Goal: Information Seeking & Learning: Learn about a topic

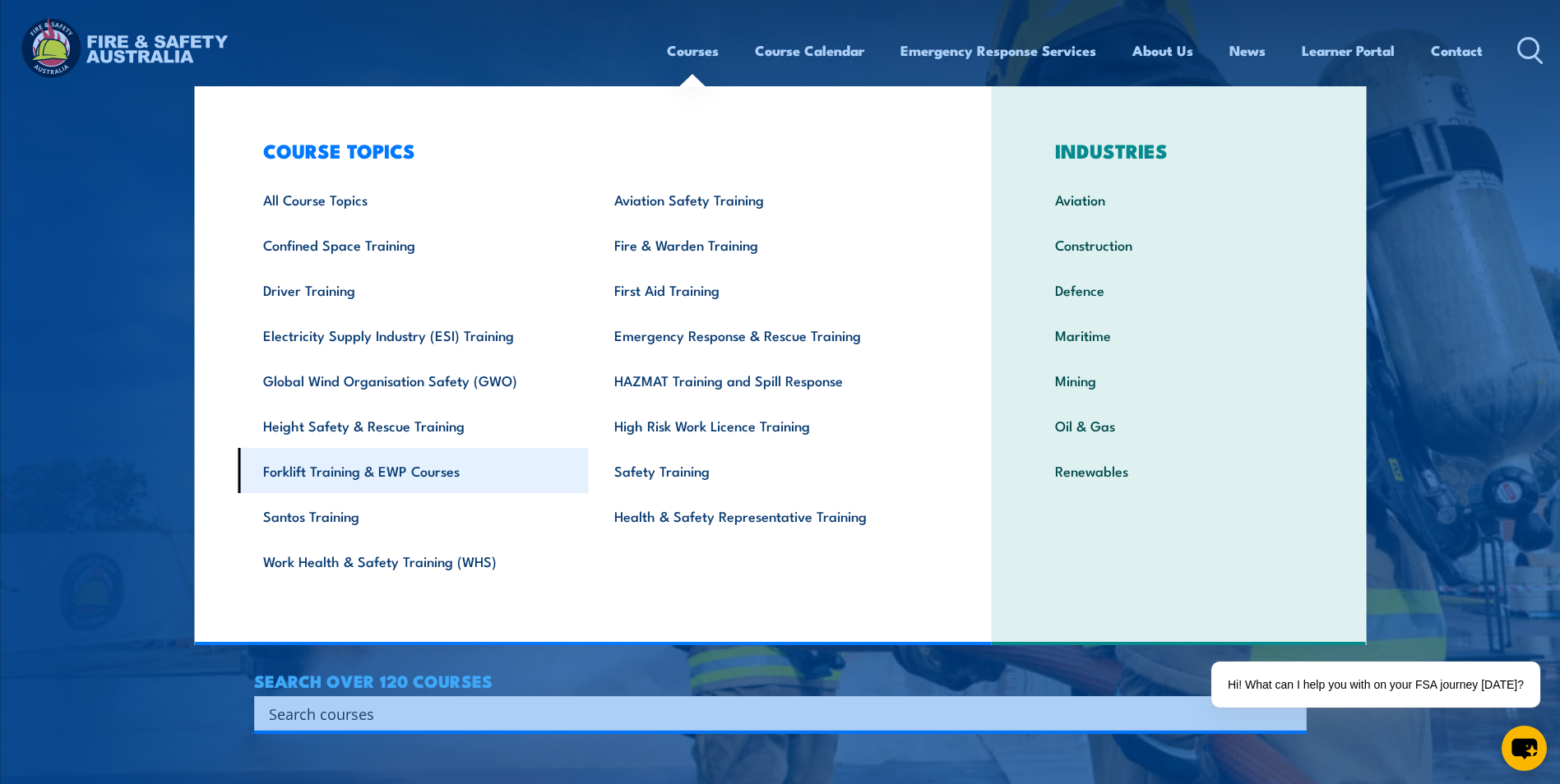
click at [352, 462] on link "Forklift Training & EWP Courses" at bounding box center [413, 470] width 351 height 45
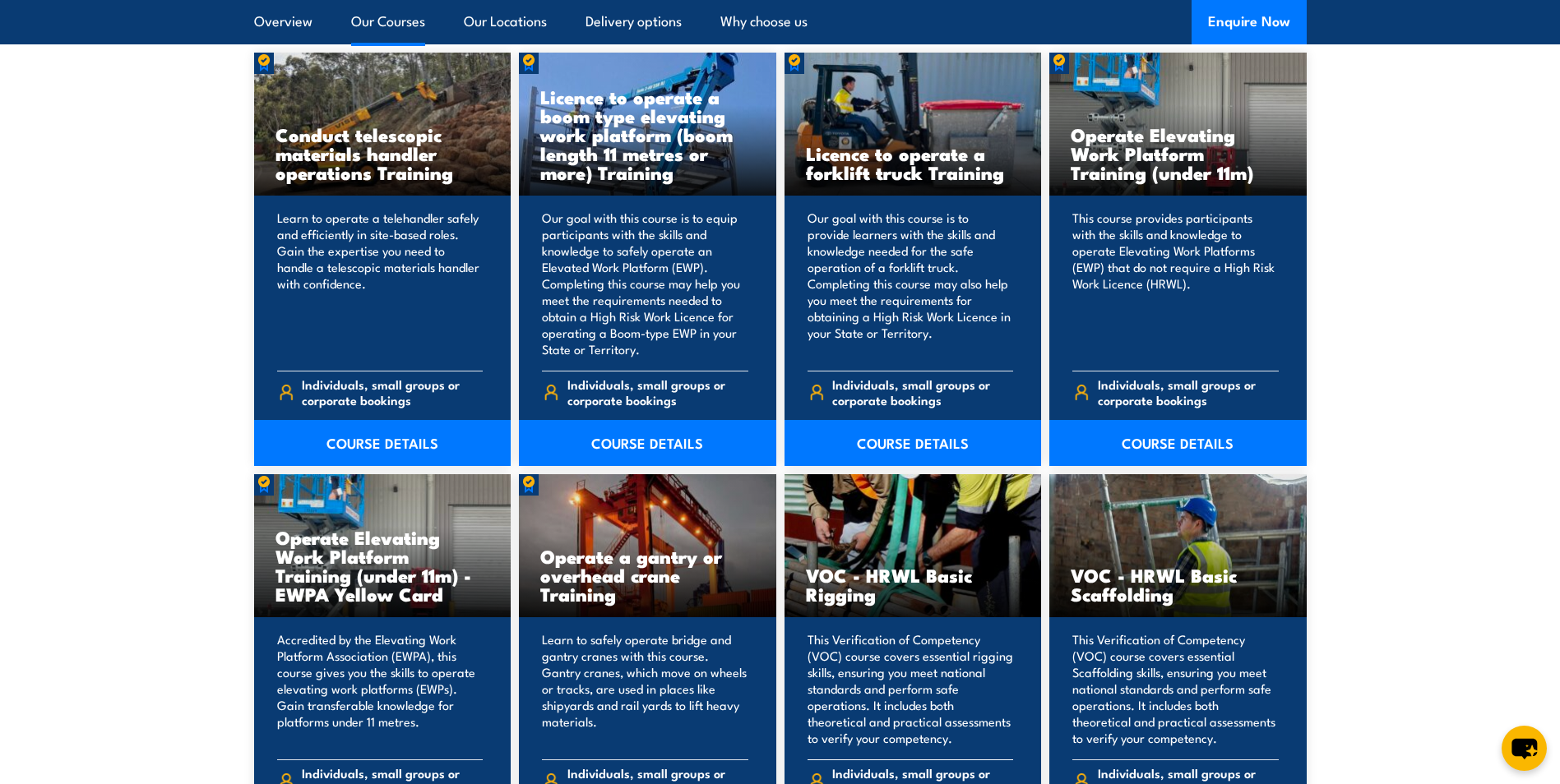
scroll to position [1315, 0]
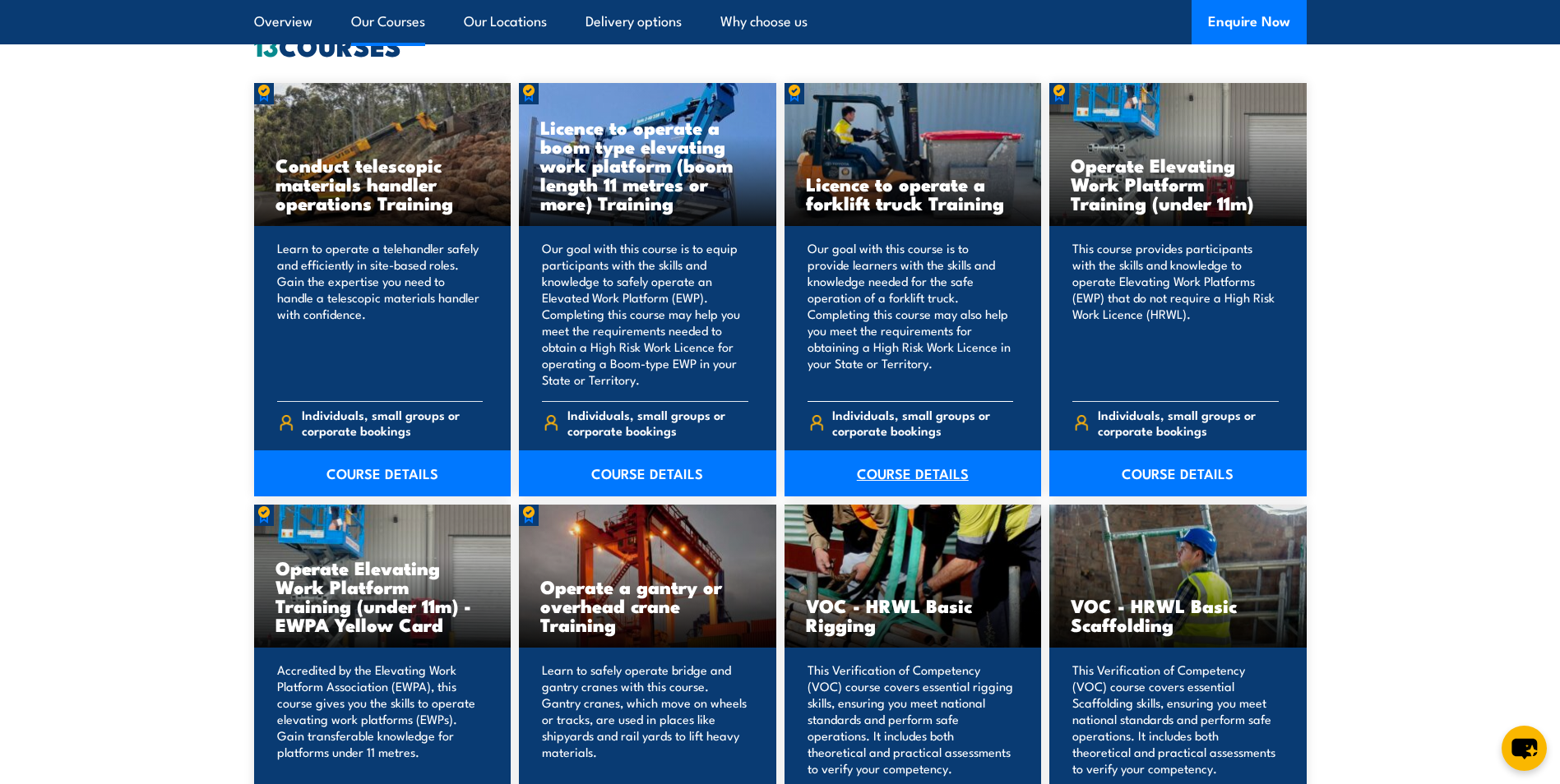
click at [889, 468] on link "COURSE DETAILS" at bounding box center [913, 473] width 258 height 46
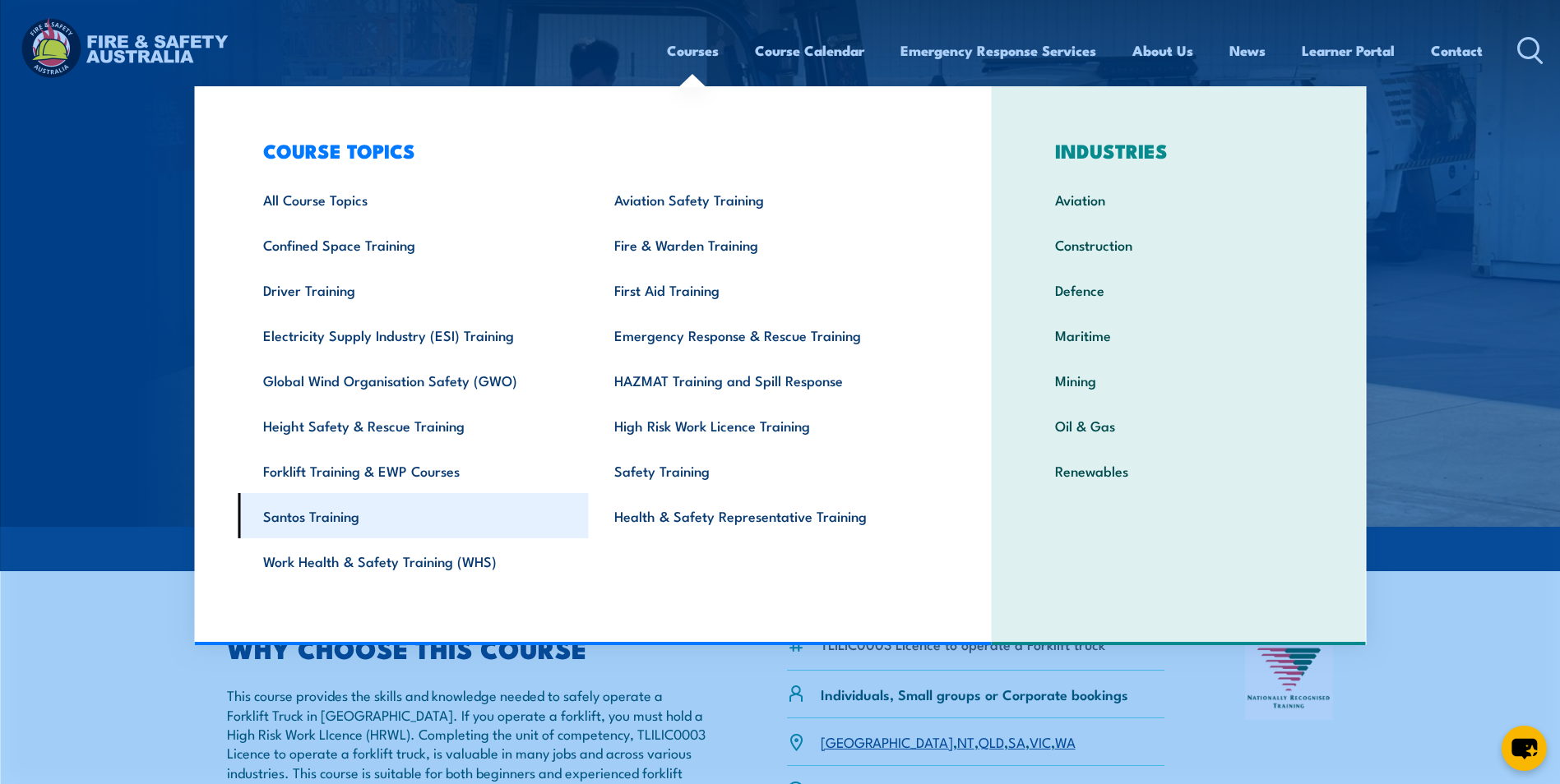
click at [321, 519] on link "Santos Training" at bounding box center [413, 515] width 351 height 45
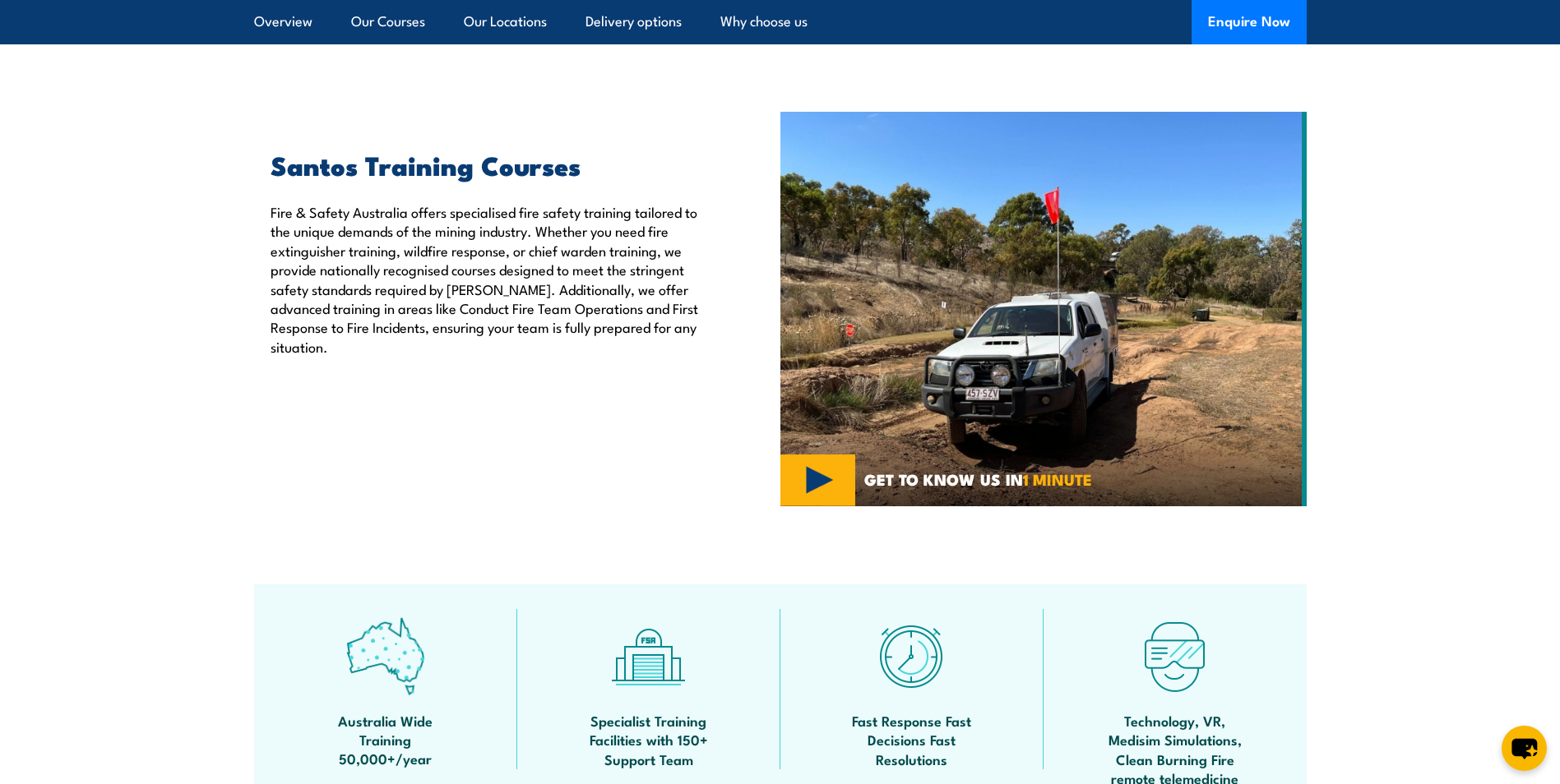
scroll to position [493, 0]
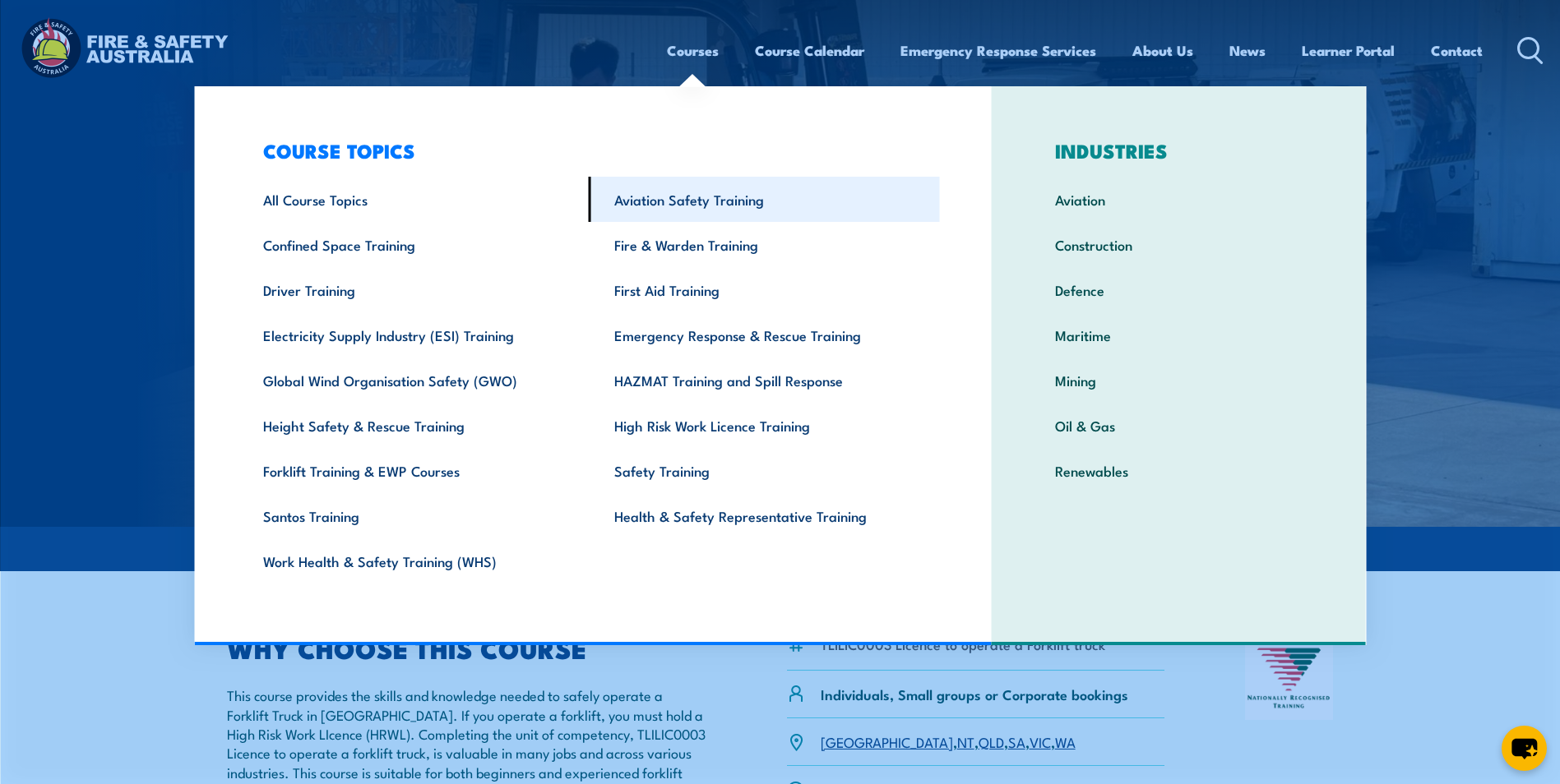
click at [635, 202] on link "Aviation Safety Training" at bounding box center [764, 198] width 351 height 45
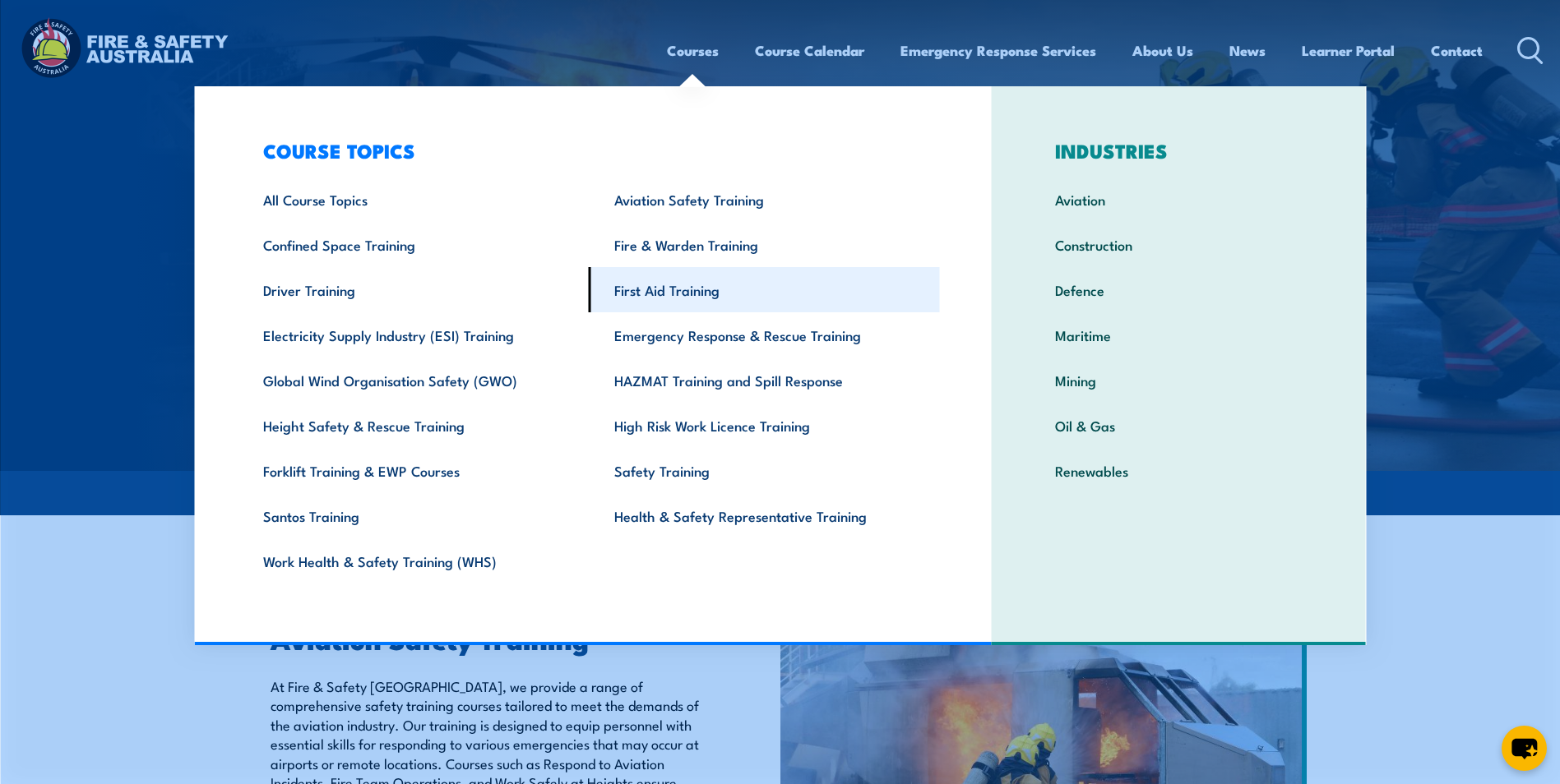
click at [650, 292] on link "First Aid Training" at bounding box center [764, 289] width 351 height 45
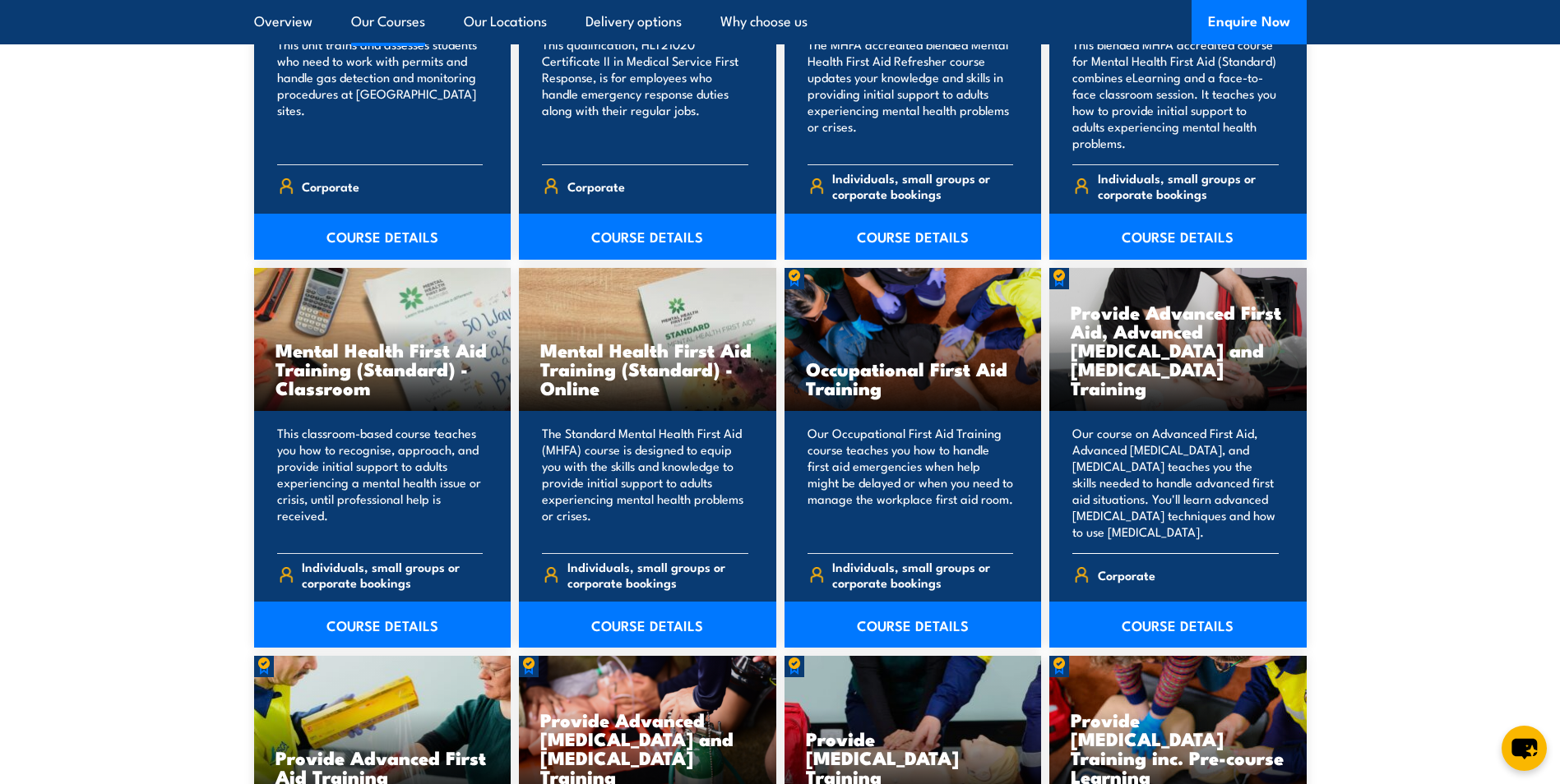
scroll to position [1561, 0]
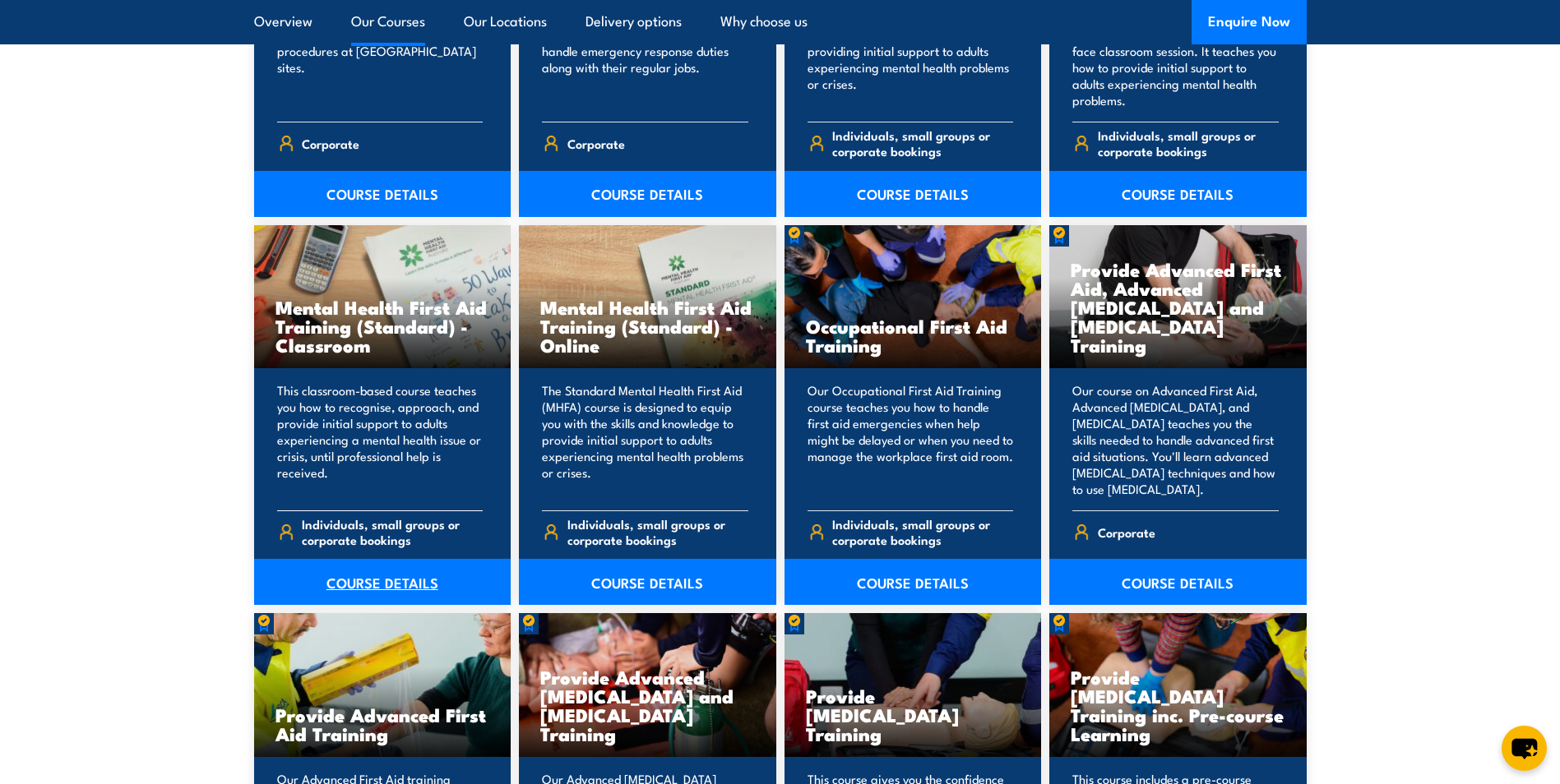
click at [371, 577] on link "COURSE DETAILS" at bounding box center [383, 582] width 258 height 46
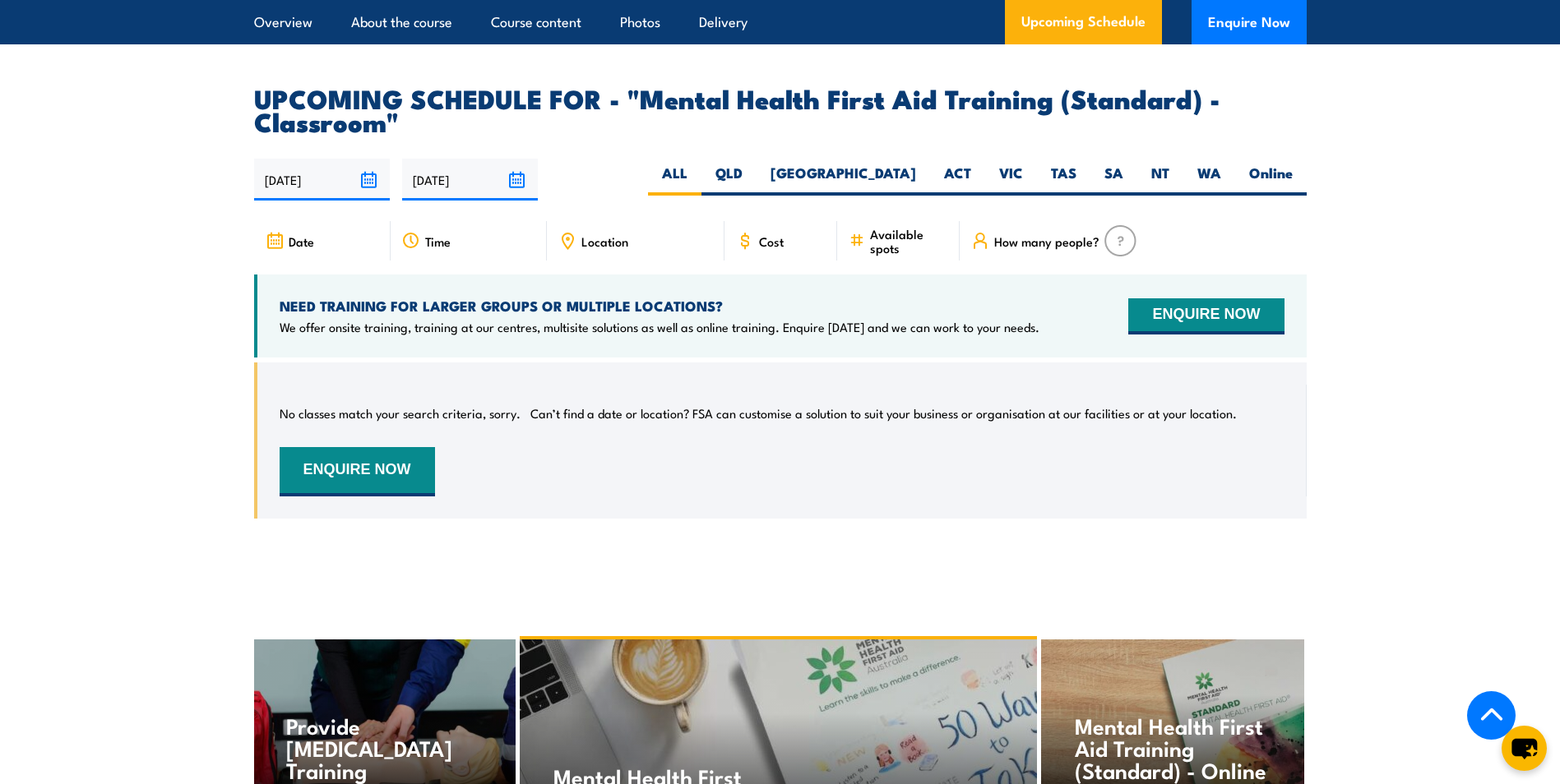
scroll to position [2713, 0]
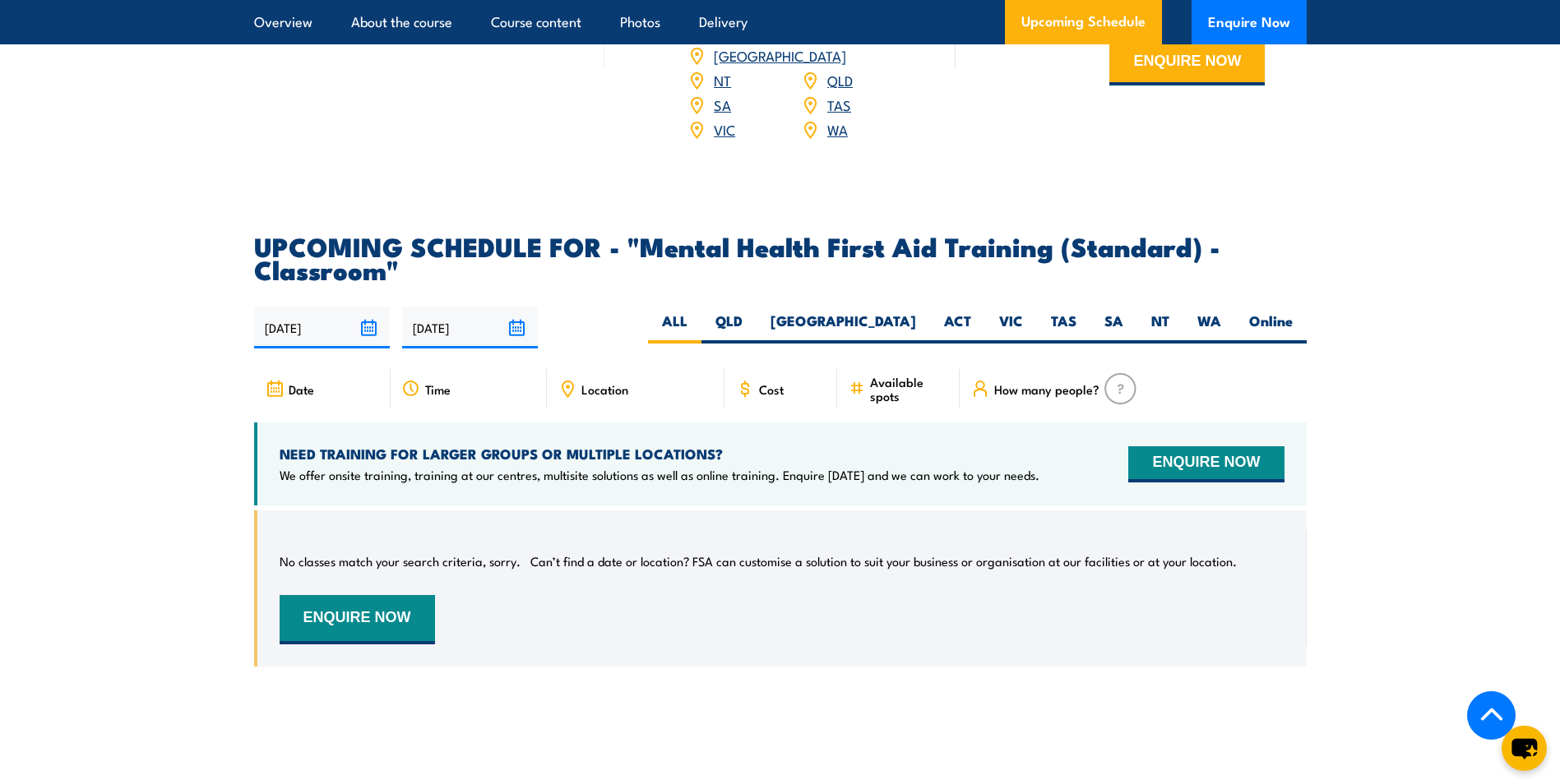
click at [777, 396] on span "Cost" at bounding box center [771, 389] width 25 height 14
click at [466, 338] on input "29/03/2026" at bounding box center [469, 327] width 135 height 42
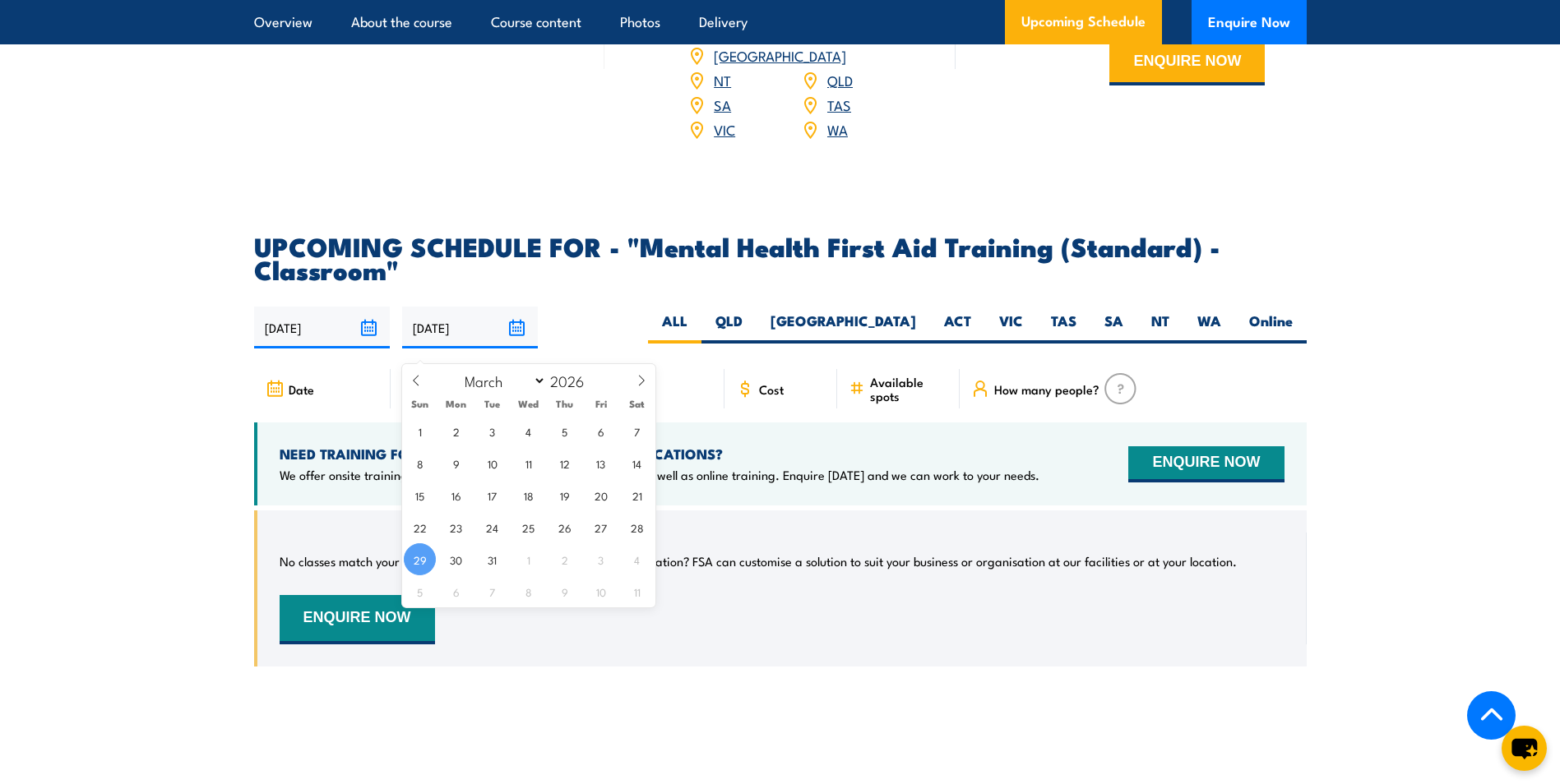
click at [638, 311] on article "UPCOMING SCHEDULE FOR - "Mental Health First Aid Training (Standard) - Classroo…" at bounding box center [780, 463] width 1052 height 457
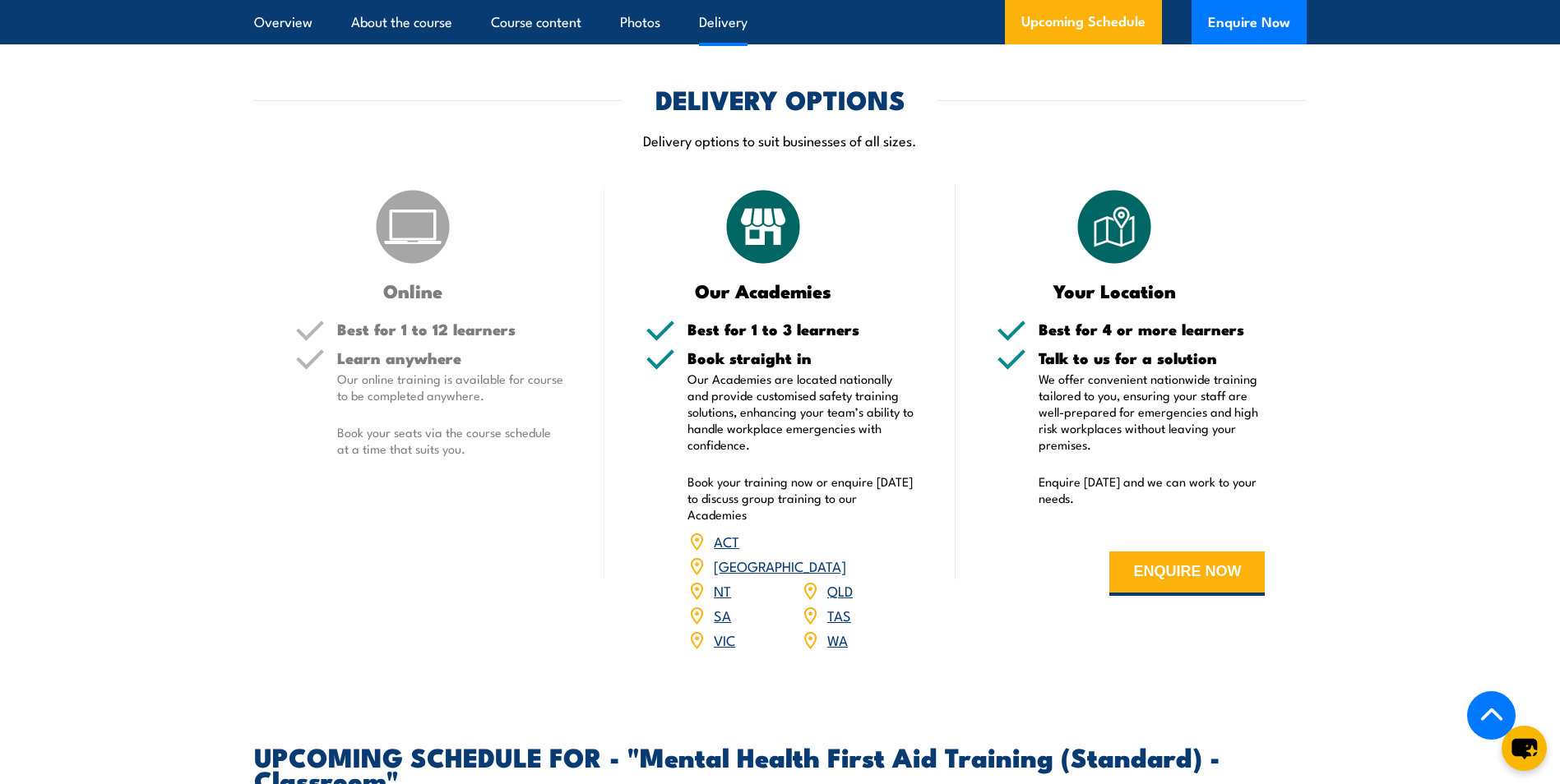
scroll to position [2294, 0]
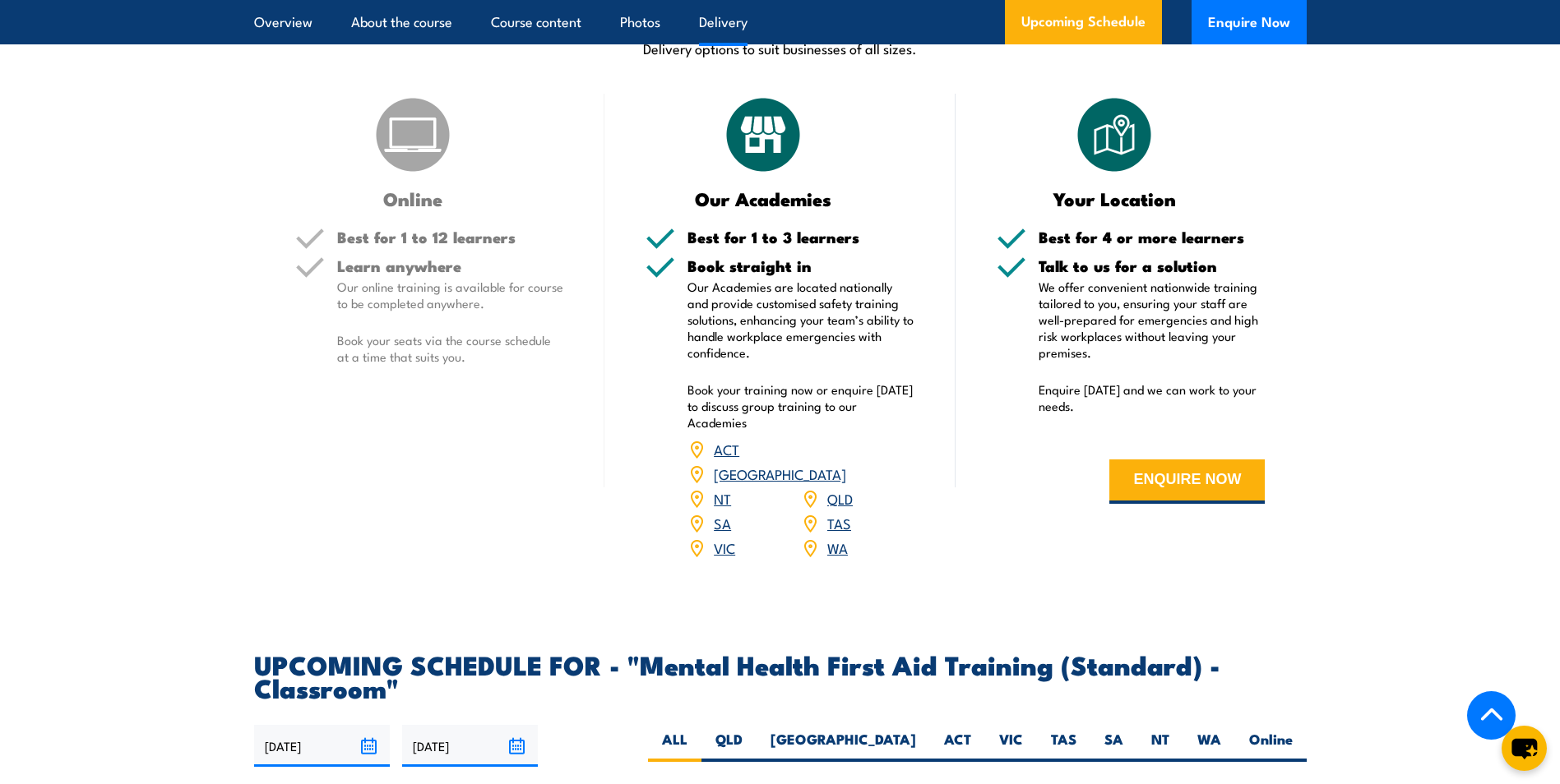
click at [729, 557] on link "VIC" at bounding box center [724, 547] width 21 height 20
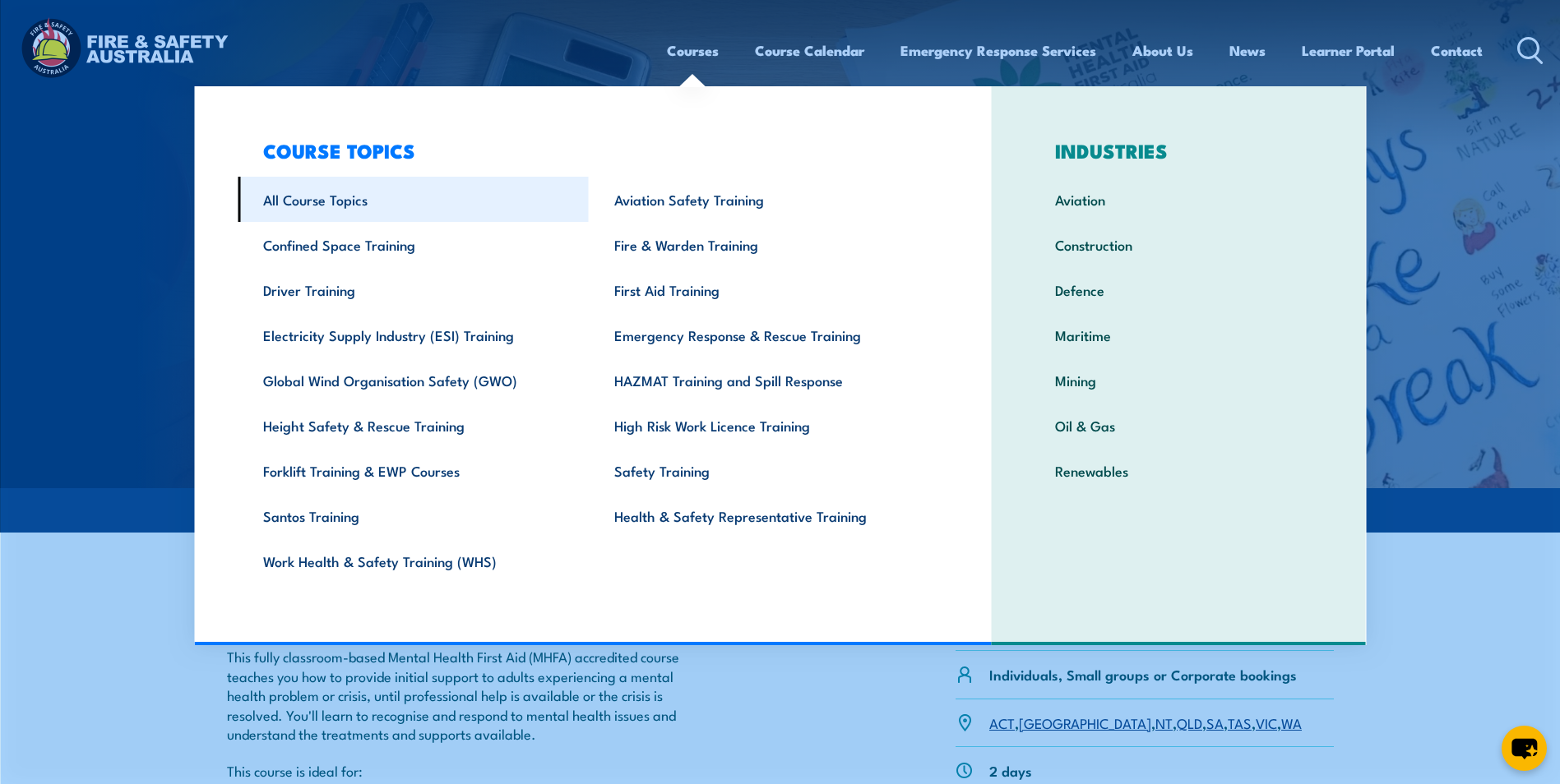
click at [316, 207] on link "All Course Topics" at bounding box center [413, 198] width 351 height 45
